Goal: Find specific page/section: Find specific page/section

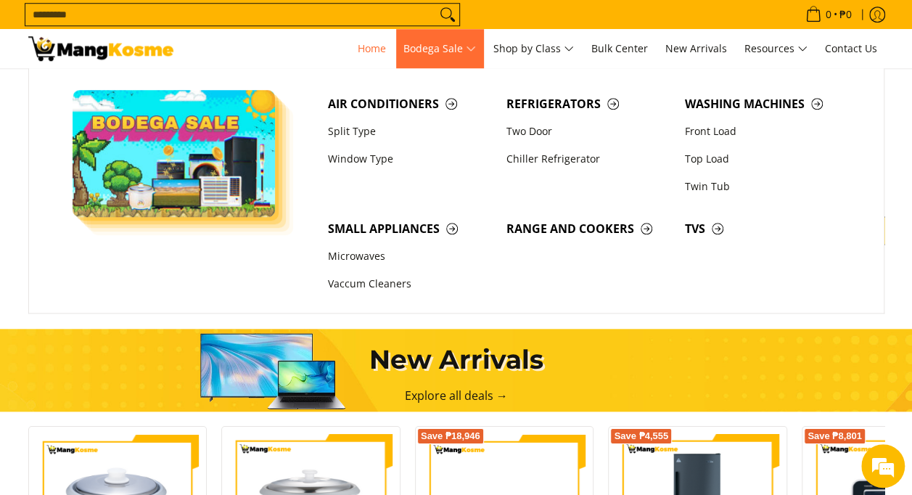
click at [443, 51] on span "Bodega Sale" at bounding box center [439, 49] width 73 height 18
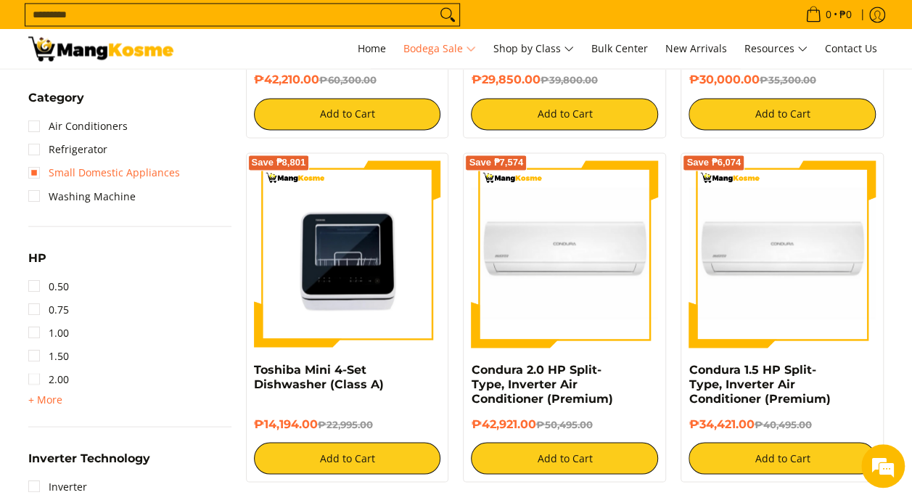
scroll to position [1306, 0]
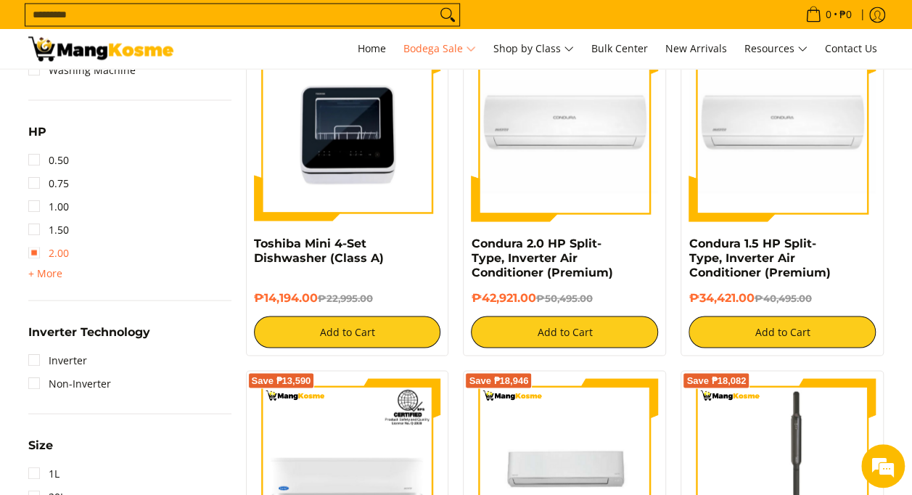
click at [35, 250] on link "2.00" at bounding box center [48, 252] width 41 height 23
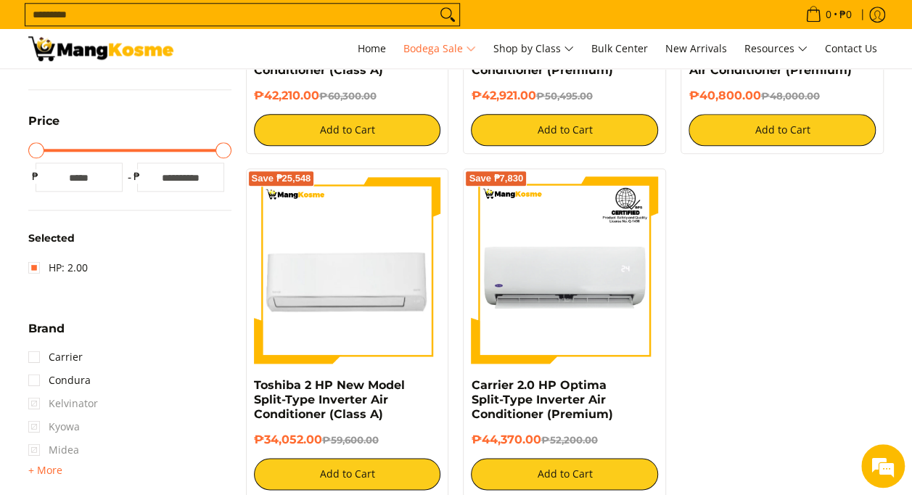
scroll to position [871, 0]
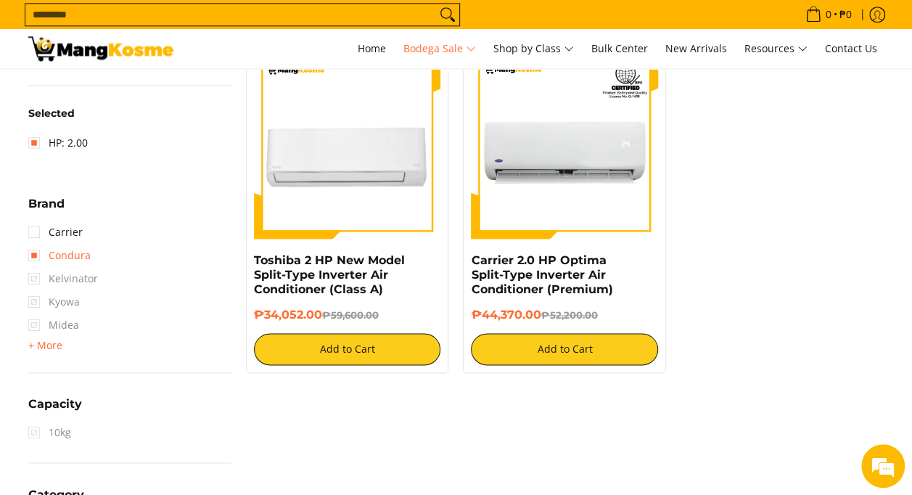
click at [39, 255] on link "Condura" at bounding box center [59, 255] width 62 height 23
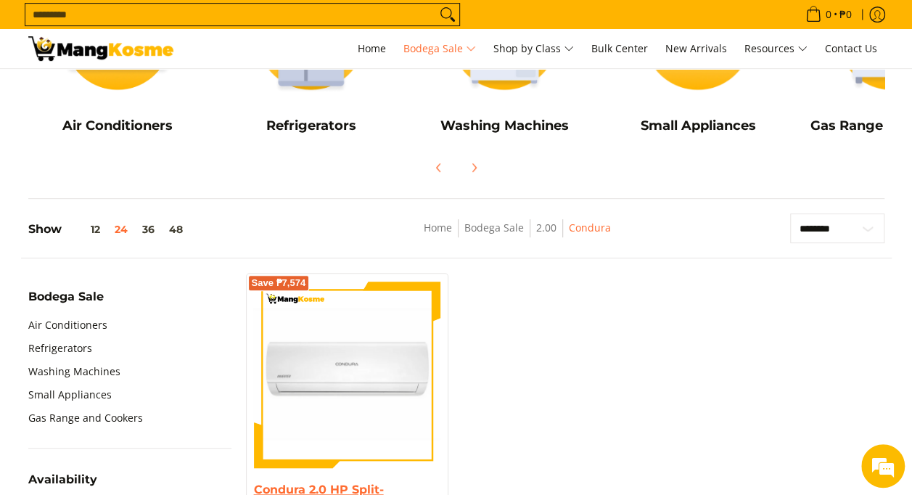
scroll to position [296, 0]
